Goal: Ask a question

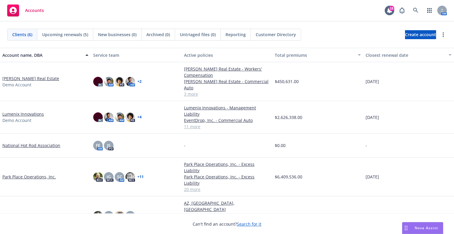
click at [432, 226] on span "Nova Assist" at bounding box center [427, 227] width 24 height 5
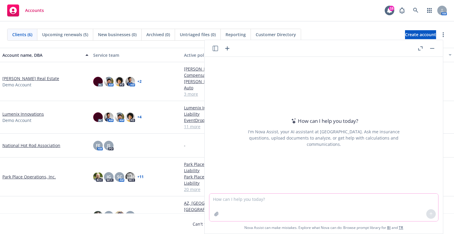
click at [390, 197] on textarea at bounding box center [323, 207] width 229 height 27
type textarea "What is a NY NELP form as it relates to surplus lines?"
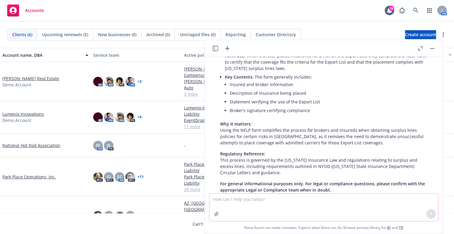
scroll to position [103, 0]
